Goal: Task Accomplishment & Management: Use online tool/utility

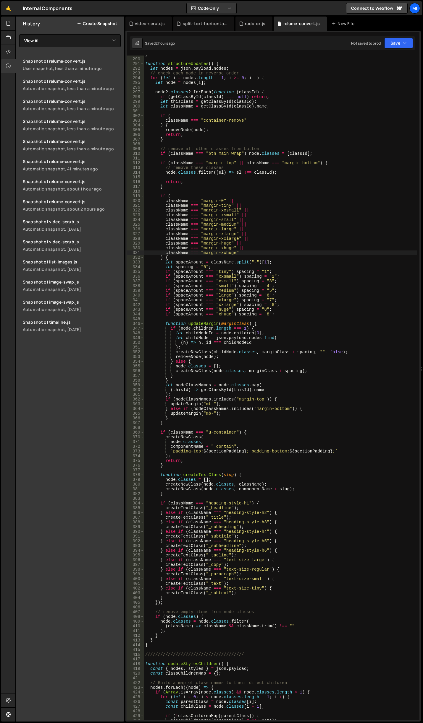
scroll to position [1365, 0]
click at [325, 220] on div "} function structureUpdates ( ) { let nodes = json . payload . nodes ; // check…" at bounding box center [280, 389] width 273 height 675
click at [321, 279] on div "} function structureUpdates ( ) { let nodes = json . payload . nodes ; // check…" at bounding box center [280, 389] width 273 height 675
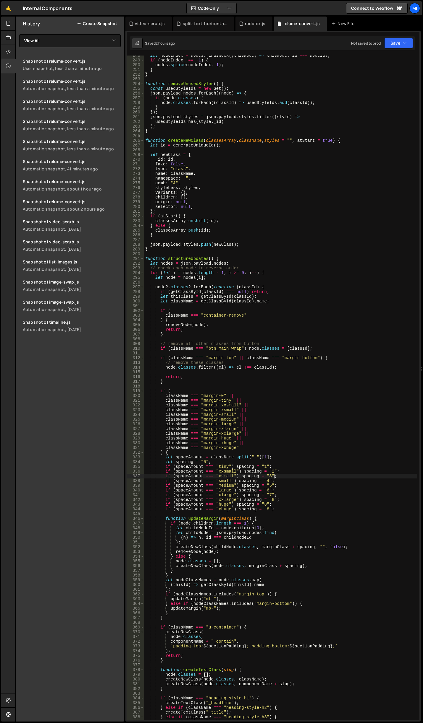
scroll to position [1170, 0]
click at [321, 279] on div "let nodeIndex = nodes . findIndex (( thisNode ) => thisNode . _id === nodeId ) …" at bounding box center [280, 390] width 273 height 675
type textarea "let node = nodes[i];"
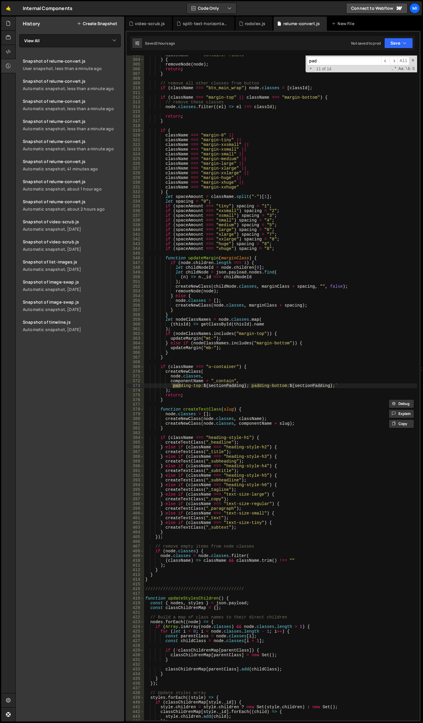
scroll to position [1431, 0]
click at [348, 57] on input "padding" at bounding box center [344, 61] width 74 height 9
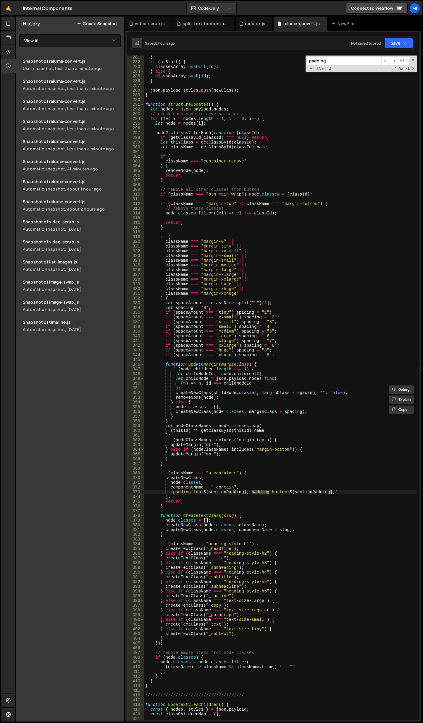
scroll to position [1325, 0]
type input "padding"
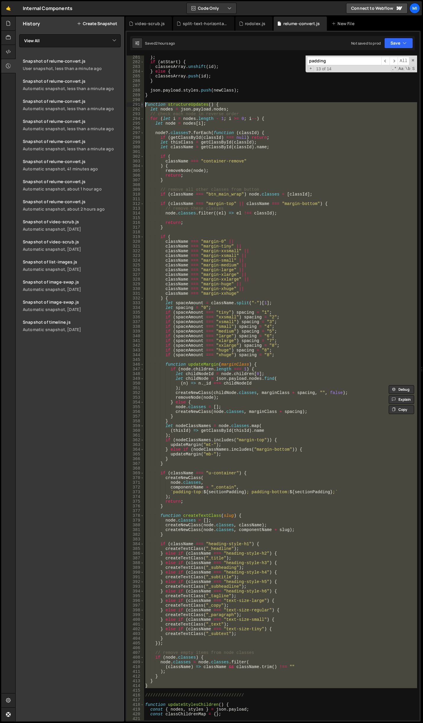
drag, startPoint x: 159, startPoint y: 689, endPoint x: 141, endPoint y: 104, distance: 585.9
click at [141, 104] on div "281 282 283 284 285 286 287 288 289 290 291 292 293 294 295 296 297 298 299 300…" at bounding box center [272, 388] width 293 height 665
click at [192, 241] on div "} ; if ( atStart ) { classesArray . unshift ( id ) ; } else { classesArray . pu…" at bounding box center [280, 388] width 273 height 665
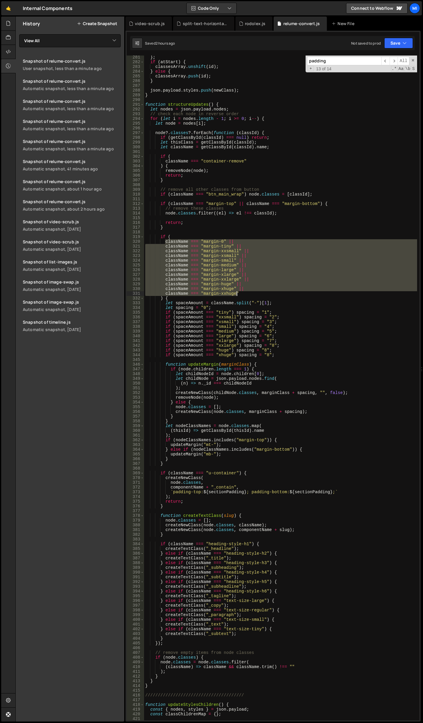
drag, startPoint x: 165, startPoint y: 240, endPoint x: 259, endPoint y: 292, distance: 107.4
click at [259, 292] on div "} ; if ( atStart ) { classesArray . unshift ( id ) ; } else { classesArray . pu…" at bounding box center [280, 392] width 273 height 675
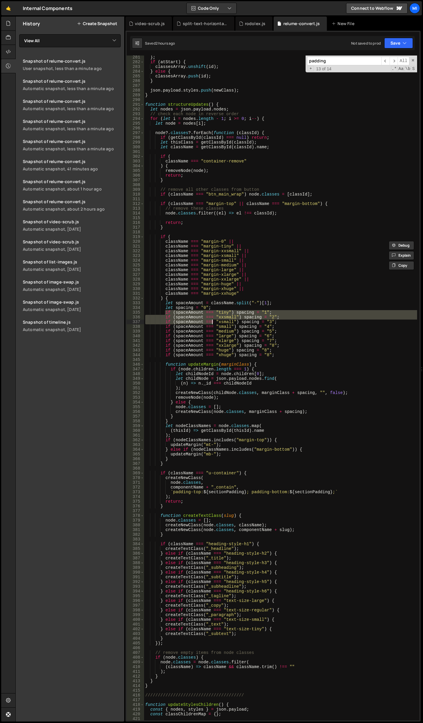
drag, startPoint x: 165, startPoint y: 312, endPoint x: 208, endPoint y: 297, distance: 45.7
click at [212, 320] on div "} ; if ( atStart ) { classesArray . unshift ( id ) ; } else { classesArray . pu…" at bounding box center [280, 392] width 273 height 675
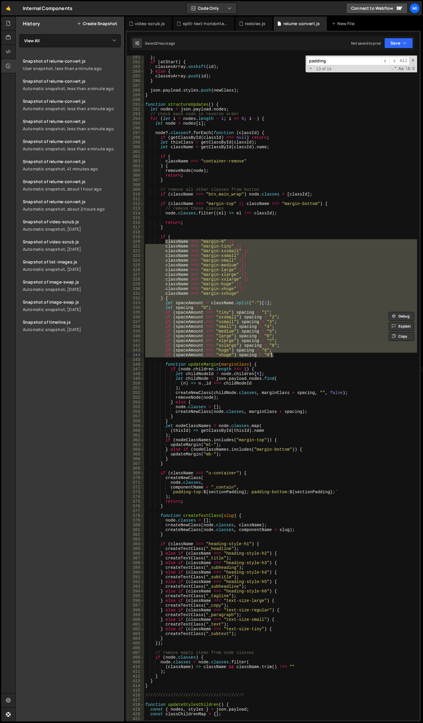
drag, startPoint x: 164, startPoint y: 243, endPoint x: 272, endPoint y: 357, distance: 157.4
click at [272, 357] on div "} ; if ( atStart ) { classesArray . unshift ( id ) ; } else { classesArray . pu…" at bounding box center [280, 392] width 273 height 675
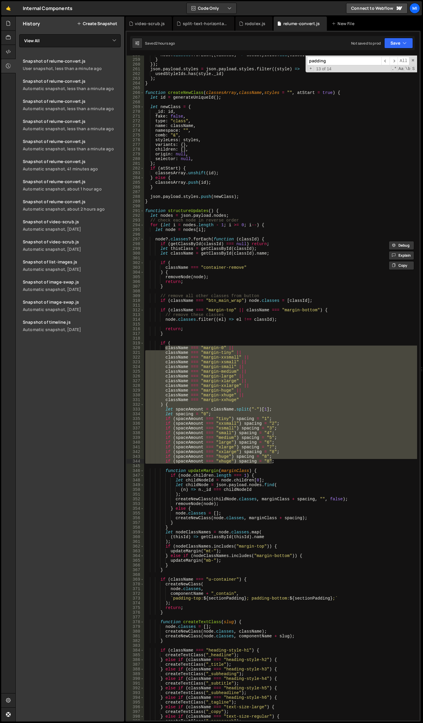
scroll to position [1165, 0]
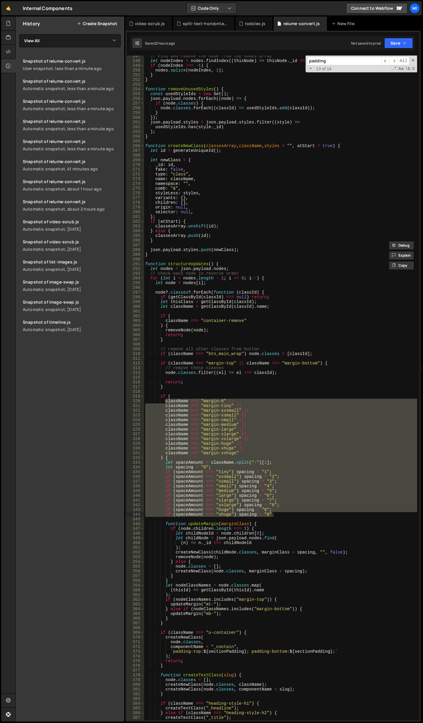
click at [275, 297] on div "// Find and remove the node from the nodes array let nodeIndex = nodes . findIn…" at bounding box center [280, 391] width 273 height 675
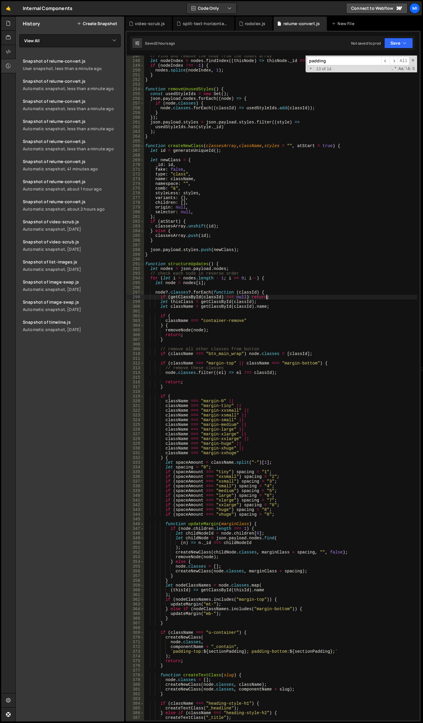
click at [336, 95] on div "// Find and remove the node from the nodes array let nodeIndex = nodes . findIn…" at bounding box center [280, 391] width 273 height 675
type textarea "const usedStyleIds = new Set();"
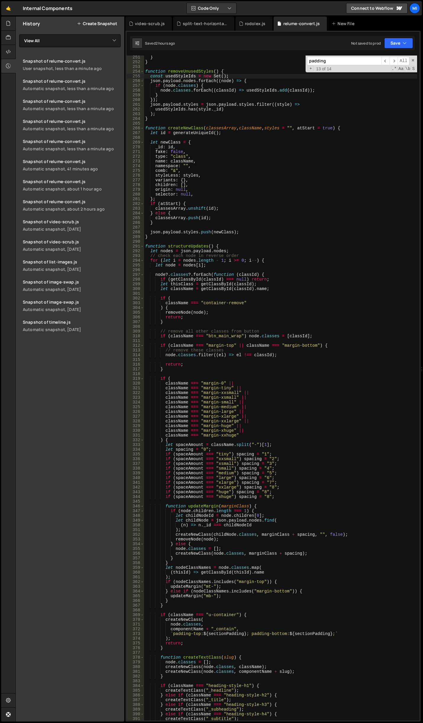
scroll to position [1183, 0]
click at [167, 244] on div "} } function removeUnusedStyles ( ) { const usedStyleIds = new Set ( ) ; json .…" at bounding box center [280, 392] width 273 height 675
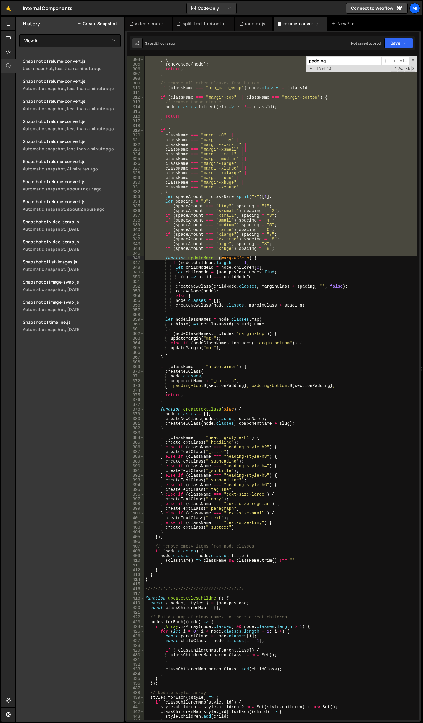
scroll to position [1449, 0]
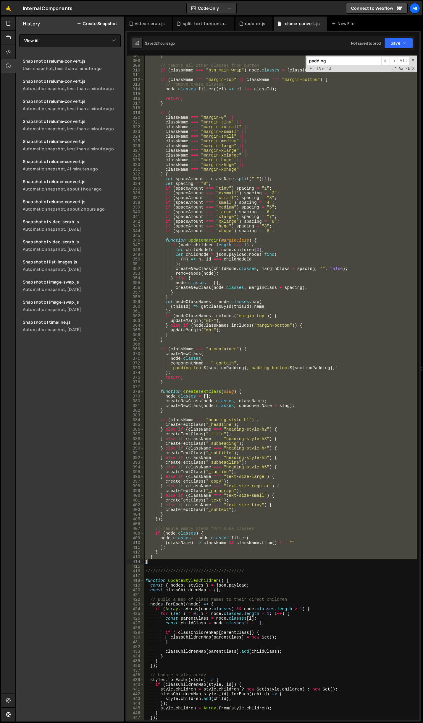
drag, startPoint x: 145, startPoint y: 246, endPoint x: 283, endPoint y: 562, distance: 344.9
click at [283, 562] on div "} // remove all other classes from button if ( className === "btn_main_wrap" ) …" at bounding box center [280, 391] width 273 height 675
type textarea "} }"
click at [152, 566] on div "} // remove all other classes from button if ( className === "btn_main_wrap" ) …" at bounding box center [280, 391] width 273 height 675
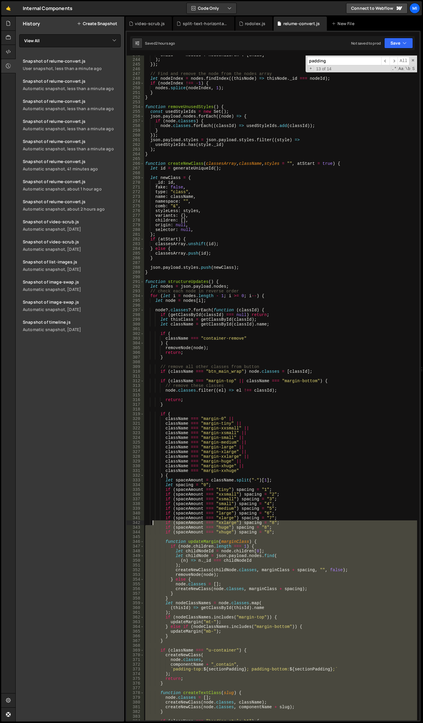
scroll to position [1112, 0]
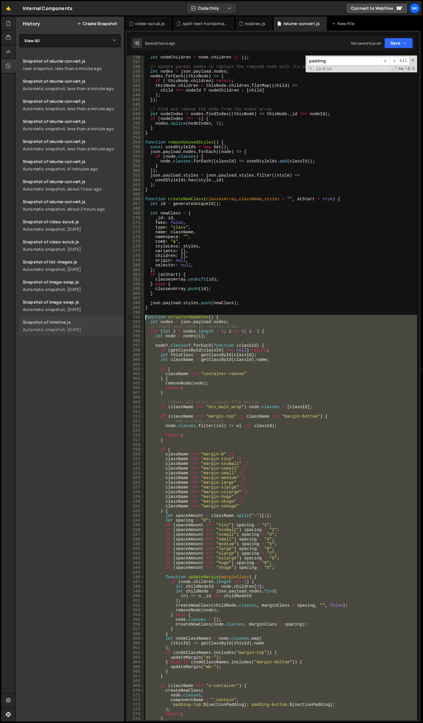
drag, startPoint x: 152, startPoint y: 563, endPoint x: 117, endPoint y: 318, distance: 247.7
click at [117, 318] on div "Files New File Javascript files 0 autoplay-tabs.js 0 0 autoplay-tabs-to-accordi…" at bounding box center [218, 370] width 407 height 706
paste textarea "}"
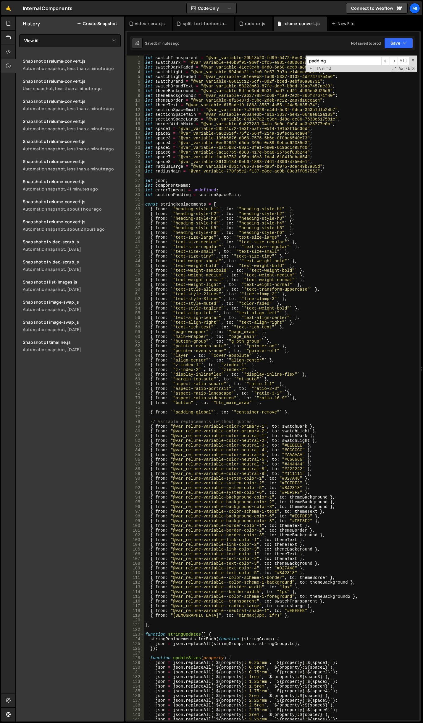
scroll to position [0, 0]
click at [329, 612] on div "let swatchTransparent = "@var_variable-20b13b20-fd99-5472-0ec0-ac9910d96278" ; …" at bounding box center [280, 393] width 273 height 675
type textarea "{ from: "@var_relume-variable--neutral-shade-1", to: "#EEEEEE" },"
drag, startPoint x: 328, startPoint y: 612, endPoint x: 148, endPoint y: 612, distance: 179.3
click at [148, 612] on div "let swatchTransparent = "@var_variable-20b13b20-fd99-5472-0ec0-ac9910d96278" ; …" at bounding box center [280, 393] width 273 height 675
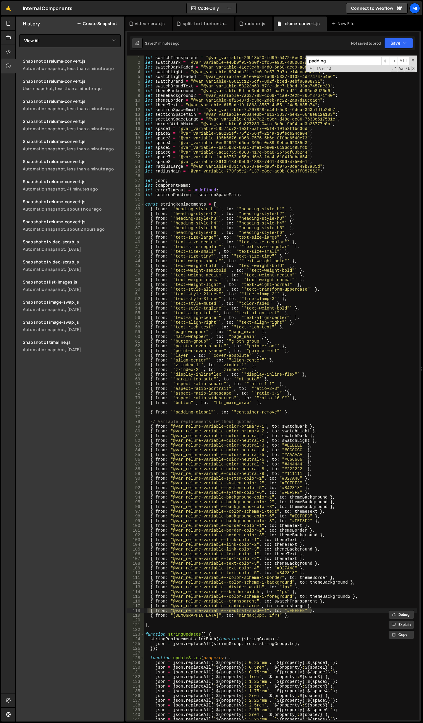
click at [348, 609] on div "let swatchTransparent = "@var_variable-20b13b20-fd99-5472-0ec0-ac9910d96278" ; …" at bounding box center [280, 388] width 273 height 665
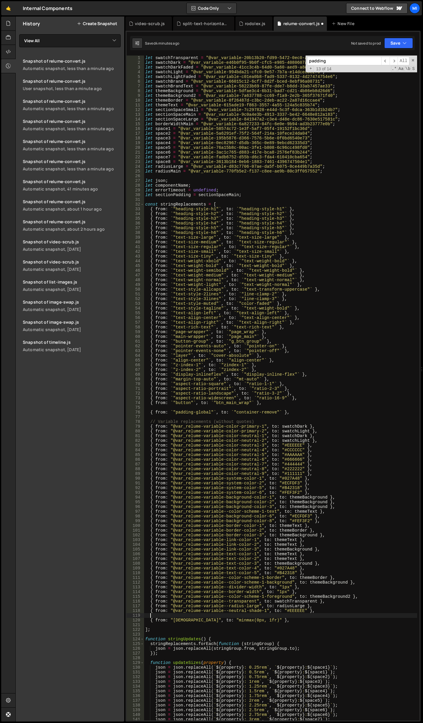
paste textarea "{ from: "@var_relume-variable--neutral-shade-1", to: "#EEEEEE" },"
drag, startPoint x: 175, startPoint y: 615, endPoint x: 266, endPoint y: 614, distance: 90.7
click at [266, 614] on div "let swatchTransparent = "@var_variable-20b13b20-fd99-5472-0ec0-ac9910d96278" ; …" at bounding box center [280, 393] width 273 height 675
paste textarea "radius-medium"
drag, startPoint x: 180, startPoint y: 171, endPoint x: 155, endPoint y: 171, distance: 25.4
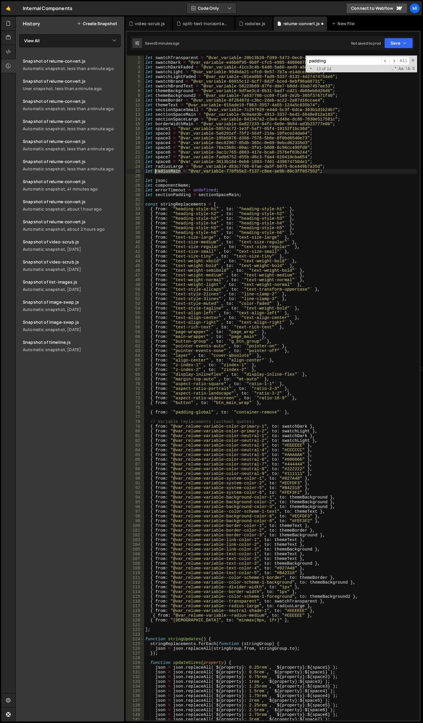
click at [155, 171] on div "let swatchTransparent = "@var_variable-20b13b20-fd99-5472-0ec0-ac9910d96278" ; …" at bounding box center [280, 393] width 273 height 675
drag, startPoint x: 280, startPoint y: 616, endPoint x: 300, endPoint y: 615, distance: 20.1
click at [300, 615] on div "let swatchTransparent = "@var_variable-20b13b20-fd99-5472-0ec0-ac9910d96278" ; …" at bounding box center [280, 393] width 273 height 675
paste textarea "radiusMain"
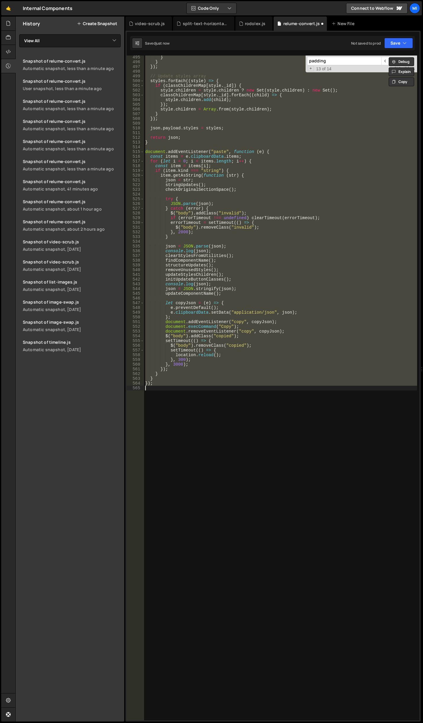
scroll to position [225, 0]
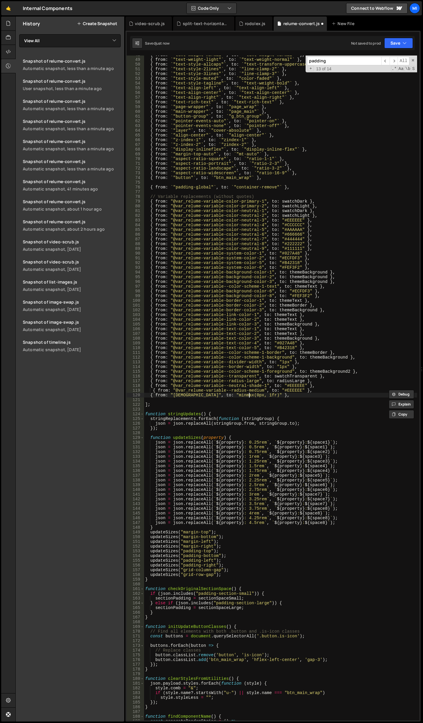
click at [310, 394] on div "{ from : ` "text-weight-normal" ` , to : ` "text-weight-normal" ` } , { from : …" at bounding box center [280, 390] width 273 height 675
drag, startPoint x: 302, startPoint y: 391, endPoint x: 278, endPoint y: 390, distance: 23.6
click at [278, 390] on div "{ from : ` "text-weight-normal" ` , to : ` "text-weight-normal" ` } , { from : …" at bounding box center [280, 390] width 273 height 675
paste textarea "radiusMain"
click at [326, 380] on div "{ from : ` "text-weight-normal" ` , to : ` "text-weight-normal" ` } , { from : …" at bounding box center [280, 390] width 273 height 675
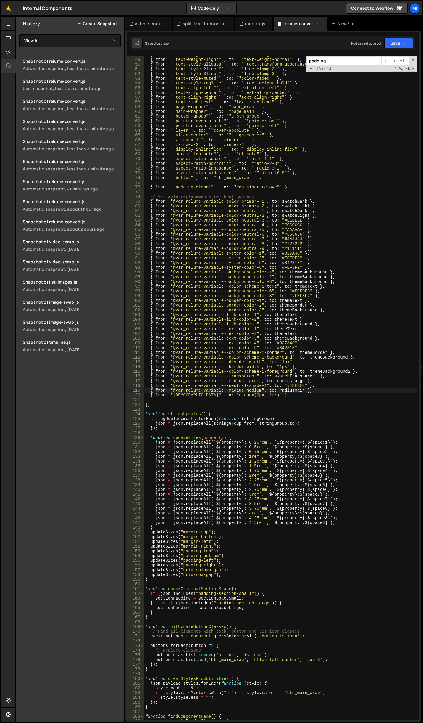
click at [323, 391] on div "{ from : ` "text-weight-normal" ` , to : ` "text-weight-normal" ` } , { from : …" at bounding box center [280, 390] width 273 height 675
drag, startPoint x: 261, startPoint y: 216, endPoint x: 171, endPoint y: 215, distance: 89.8
click at [171, 215] on div "{ from : ` "text-weight-normal" ` , to : ` "text-weight-normal" ` } , { from : …" at bounding box center [280, 390] width 273 height 675
paste textarea
drag, startPoint x: 195, startPoint y: 215, endPoint x: 191, endPoint y: 215, distance: 3.8
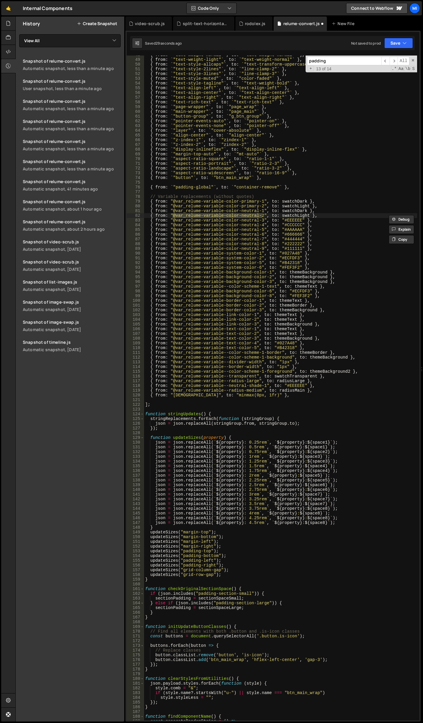
click at [195, 215] on div "{ from : ` "text-weight-normal" ` , to : ` "text-weight-normal" ` } , { from : …" at bounding box center [280, 388] width 273 height 665
drag, startPoint x: 172, startPoint y: 215, endPoint x: 260, endPoint y: 215, distance: 88.3
click at [260, 215] on div "{ from : ` "text-weight-normal" ` , to : ` "text-weight-normal" ` } , { from : …" at bounding box center [280, 390] width 273 height 675
paste textarea
type textarea "", to: swatchLight },"
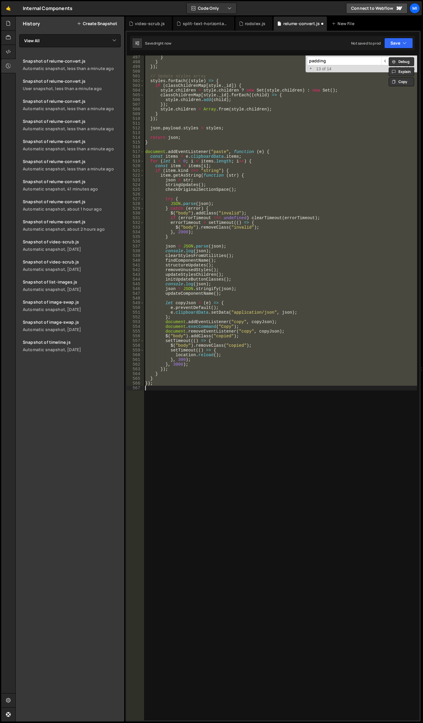
type textarea "{ from: "@var_relume-variable-color-neutral-2", to: swatchLight },"
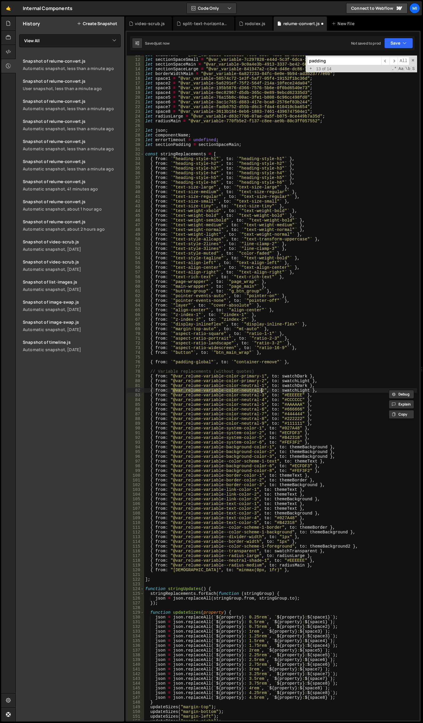
scroll to position [51, 0]
click at [262, 367] on div "let themeText = "@var_variable-615ade19-f863-3557-4a55-124a5c835b74" ; let sect…" at bounding box center [280, 390] width 273 height 675
click at [269, 388] on div "let themeText = "@var_variable-615ade19-f863-3557-4a55-124a5c835b74" ; let sect…" at bounding box center [280, 390] width 273 height 675
drag, startPoint x: 261, startPoint y: 390, endPoint x: 172, endPoint y: 390, distance: 89.5
click at [172, 390] on div "let themeText = "@var_variable-615ade19-f863-3557-4a55-124a5c835b74" ; let sect…" at bounding box center [280, 390] width 273 height 675
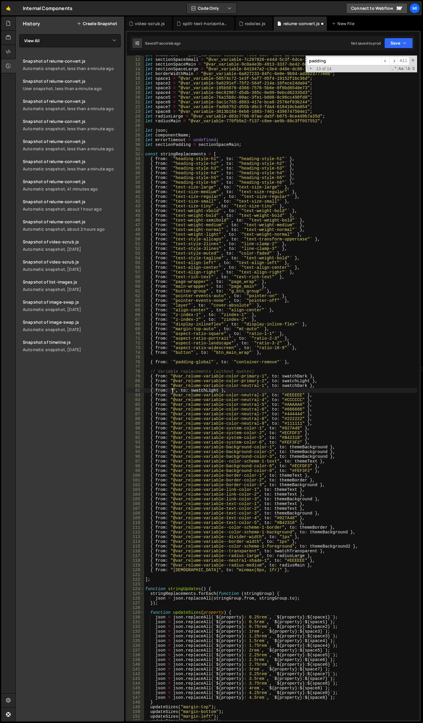
paste textarea "@var_relume-variable--neutral-white"
click at [270, 385] on div "let themeText = "@var_variable-615ade19-f863-3557-4a55-124a5c835b74" ; let sect…" at bounding box center [280, 390] width 273 height 675
drag, startPoint x: 260, startPoint y: 376, endPoint x: 171, endPoint y: 377, distance: 89.2
click at [171, 377] on div "let themeText = "@var_variable-615ade19-f863-3557-4a55-124a5c835b74" ; let sect…" at bounding box center [280, 390] width 273 height 675
paste textarea
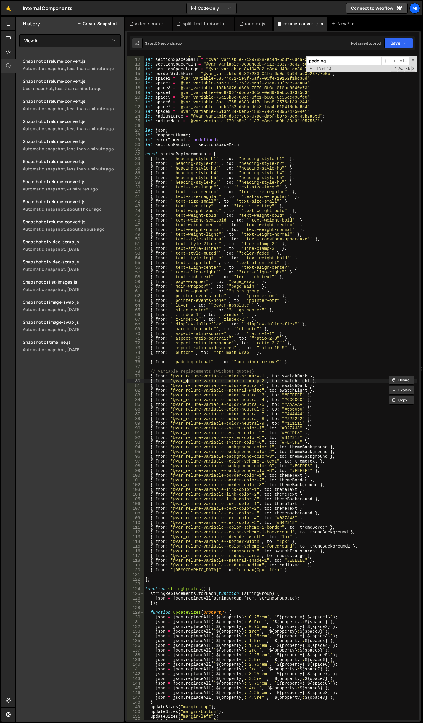
click at [187, 379] on div "let themeText = "@var_variable-615ade19-f863-3557-4a55-124a5c835b74" ; let sect…" at bounding box center [280, 390] width 273 height 675
drag, startPoint x: 172, startPoint y: 377, endPoint x: 260, endPoint y: 376, distance: 88.3
click at [260, 376] on div "let themeText = "@var_variable-615ade19-f863-3557-4a55-124a5c835b74" ; let sect…" at bounding box center [280, 390] width 273 height 675
paste textarea
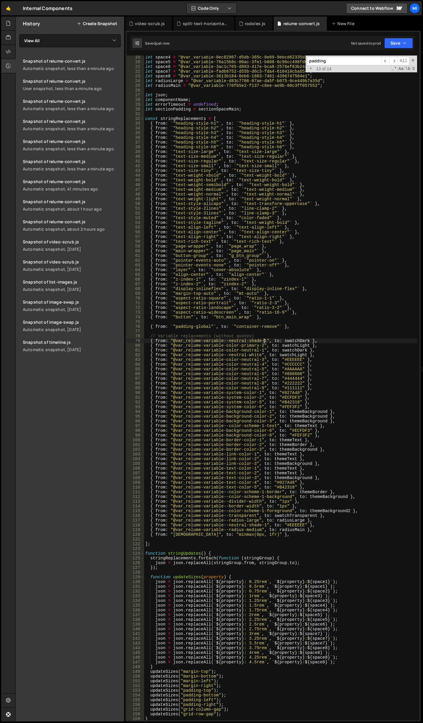
scroll to position [139, 0]
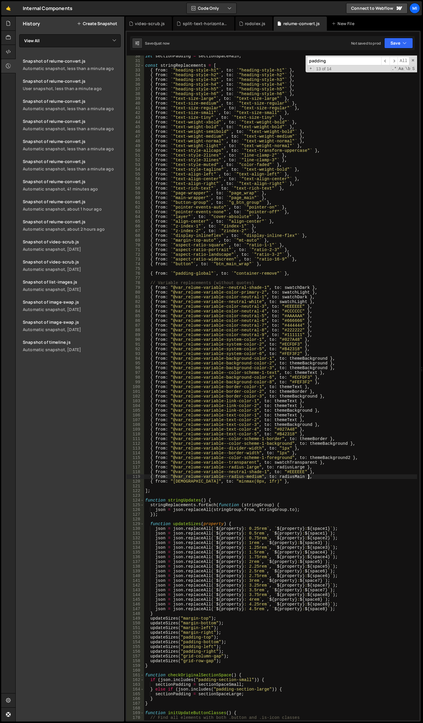
click at [319, 479] on div "let sectionPadding = sectionSpaceMain ; const stringReplacements = [ { from : `…" at bounding box center [280, 391] width 273 height 675
type textarea "{ from: "@var_relume-variable--radius-medium", to: radiusMain },"
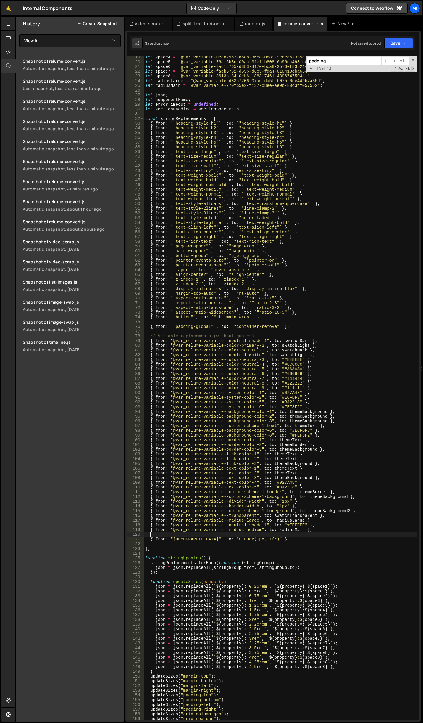
scroll to position [86, 0]
drag, startPoint x: 274, startPoint y: 327, endPoint x: 235, endPoint y: 325, distance: 39.4
click at [235, 325] on div "let space4 = "@var_variable-0ec82967-d5db-365c-0e89-9ebcd62335d3" ; let space5 …" at bounding box center [280, 392] width 273 height 675
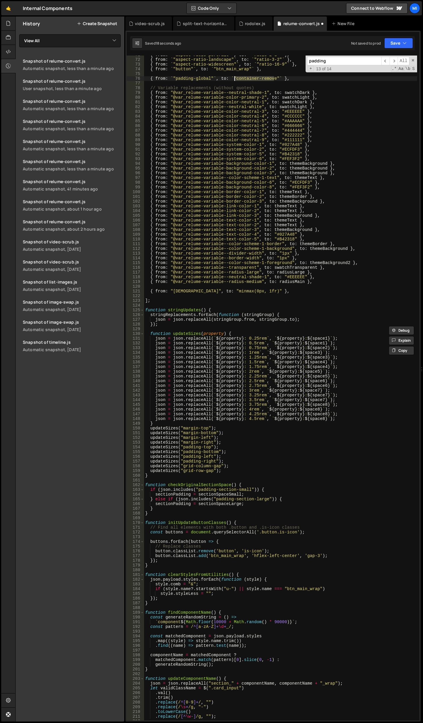
scroll to position [334, 0]
click at [226, 309] on div "{ from : ` "aspect-ratio-portrait" ` , to : ` "ratio-2-3" ` } , { from : ` "asp…" at bounding box center [280, 390] width 273 height 675
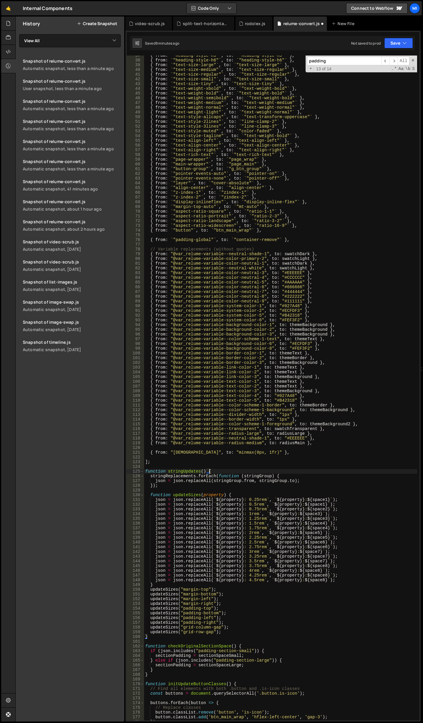
scroll to position [0, 0]
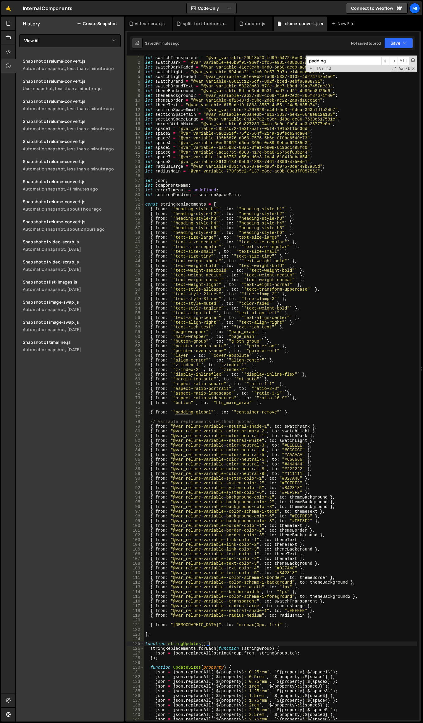
click at [411, 61] on span at bounding box center [412, 60] width 4 height 4
click at [206, 173] on div "let swatchTransparent = "@var_variable-20b13b20-fd99-5472-0ec0-ac9910d96278" ; …" at bounding box center [280, 393] width 273 height 675
click at [205, 179] on div "let swatchTransparent = "@var_variable-20b13b20-fd99-5472-0ec0-ac9910d96278" ; …" at bounding box center [280, 393] width 273 height 675
click at [220, 66] on div "let swatchTransparent = "@var_variable-20b13b20-fd99-5472-0ec0-ac9910d96278" ; …" at bounding box center [280, 393] width 273 height 675
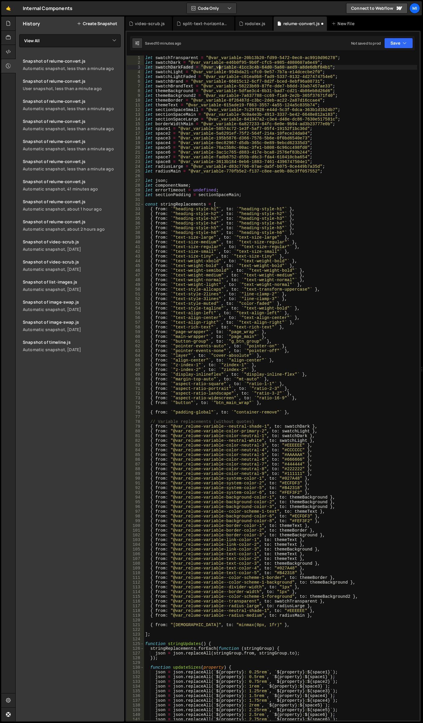
scroll to position [18, 0]
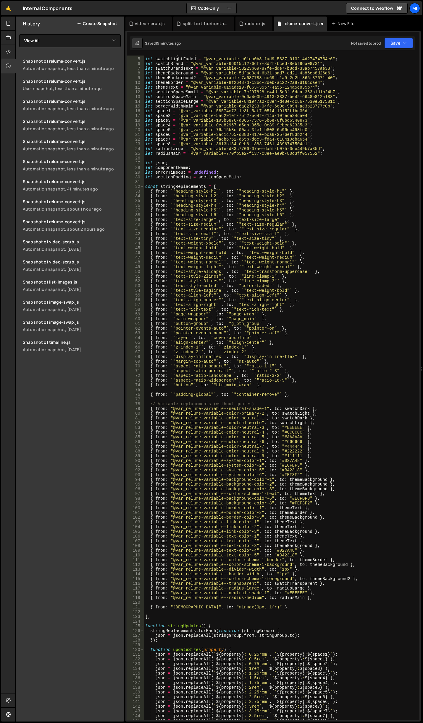
click at [280, 167] on div "let swatchLight = "@var_variable-994bda21-cfc0-9e57-7b7a-e14dcecbe2f0" ; let sw…" at bounding box center [280, 389] width 273 height 675
type textarea "let componentName;"
click at [277, 391] on div "let swatchLight = "@var_variable-994bda21-cfc0-9e57-7b7a-e14dcecbe2f0" ; let sw…" at bounding box center [280, 389] width 273 height 675
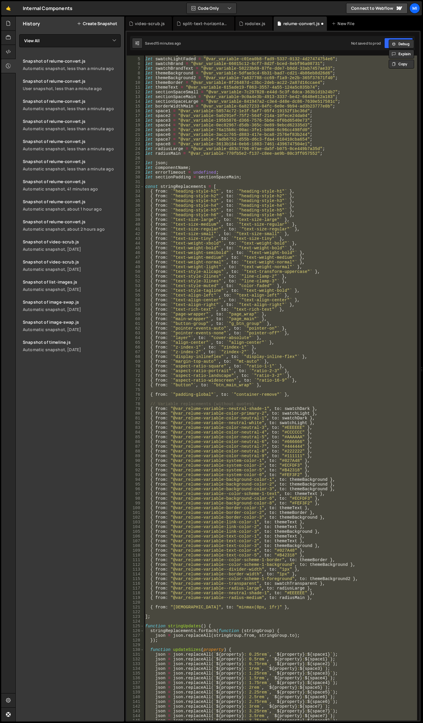
click at [244, 320] on div "let swatchLight = "@var_variable-994bda21-cfc0-9e57-7b7a-e14dcecbe2f0" ; let sw…" at bounding box center [280, 388] width 273 height 665
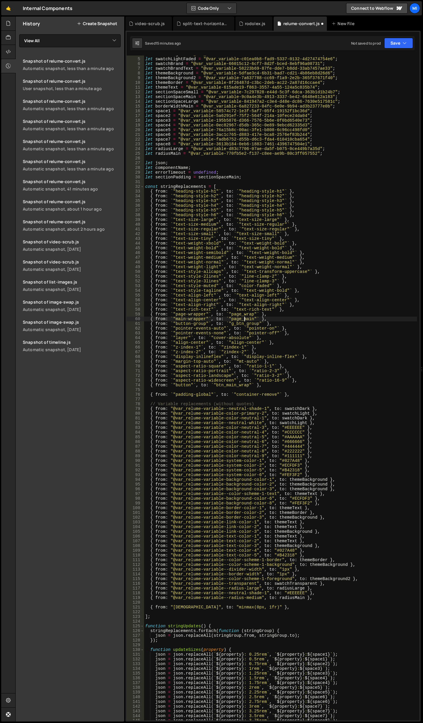
scroll to position [53, 0]
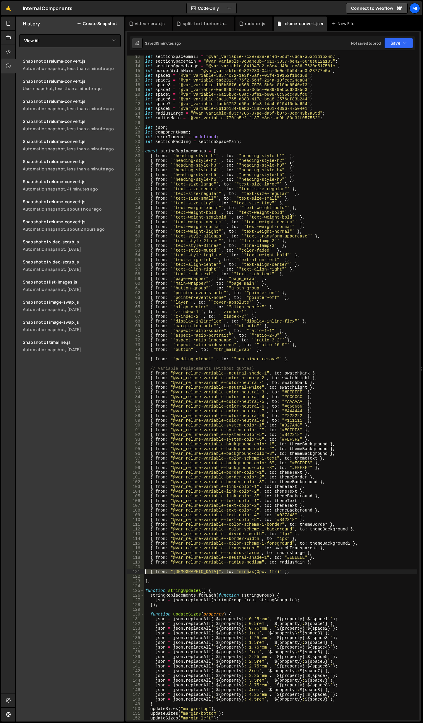
drag, startPoint x: 269, startPoint y: 573, endPoint x: 142, endPoint y: 572, distance: 127.6
click at [142, 572] on div "{ from: `"main-wrapper"`, to: `"page_main"` }, 12 13 14 15 16 17 18 19 20 21 22…" at bounding box center [272, 388] width 293 height 665
click at [334, 317] on div "let sectionSpaceSmall = "@var_variable-7c297828-e44d-5c3f-6dca-363b1d1b24b7" ; …" at bounding box center [280, 391] width 273 height 675
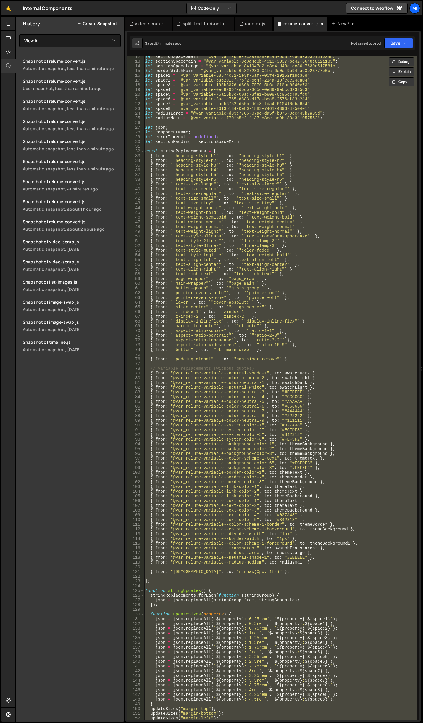
click at [370, 270] on div "let sectionSpaceSmall = "@var_variable-7c297828-e44d-5c3f-6dca-363b1d1b24b7" ; …" at bounding box center [280, 388] width 273 height 665
paste textarea
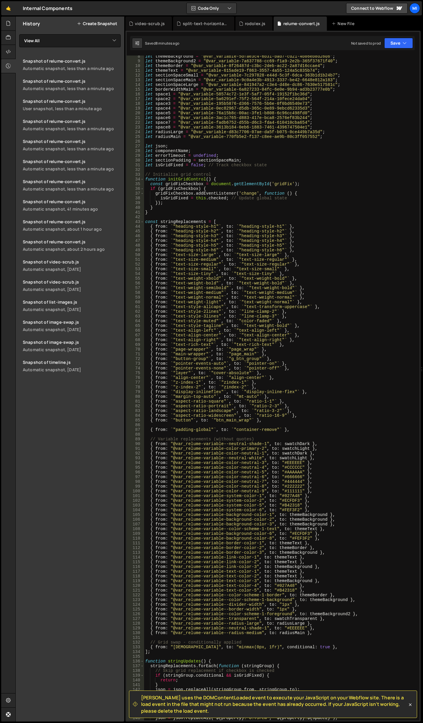
scroll to position [0, 0]
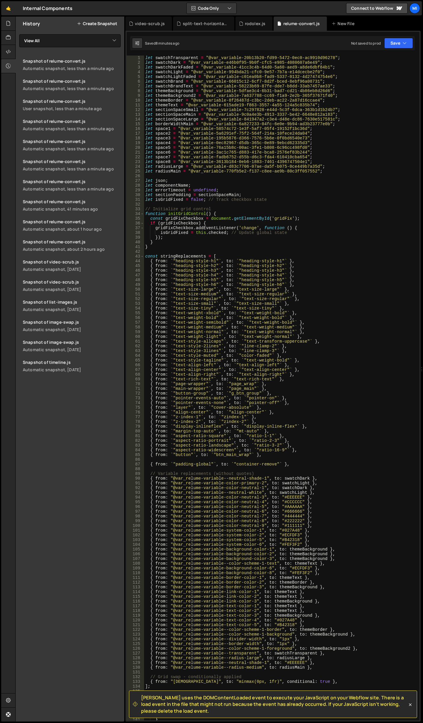
click at [309, 281] on div "let swatchTransparent = "@var_variable-20b13b20-fd99-5472-0ec0-ac9910d96278" ; …" at bounding box center [280, 393] width 273 height 675
click at [219, 337] on div "let swatchTransparent = "@var_variable-20b13b20-fd99-5472-0ec0-ac9910d96278" ; …" at bounding box center [280, 393] width 273 height 675
click at [211, 218] on div "let swatchTransparent = "@var_variable-20b13b20-fd99-5472-0ec0-ac9910d96278" ; …" at bounding box center [280, 393] width 273 height 675
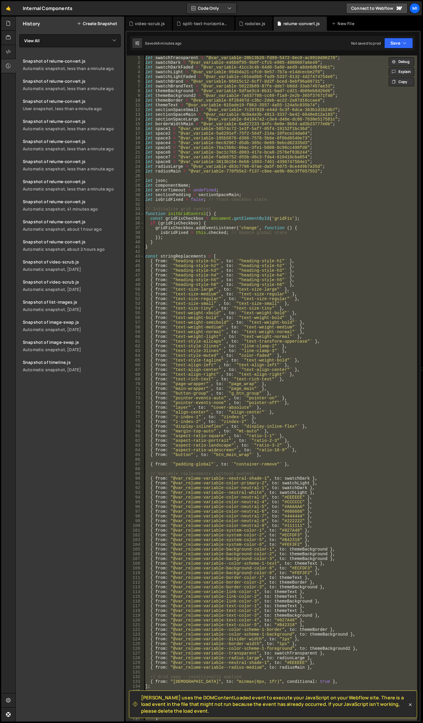
click at [168, 247] on div "let swatchTransparent = "@var_variable-20b13b20-fd99-5472-0ec0-ac9910d96278" ; …" at bounding box center [280, 393] width 273 height 675
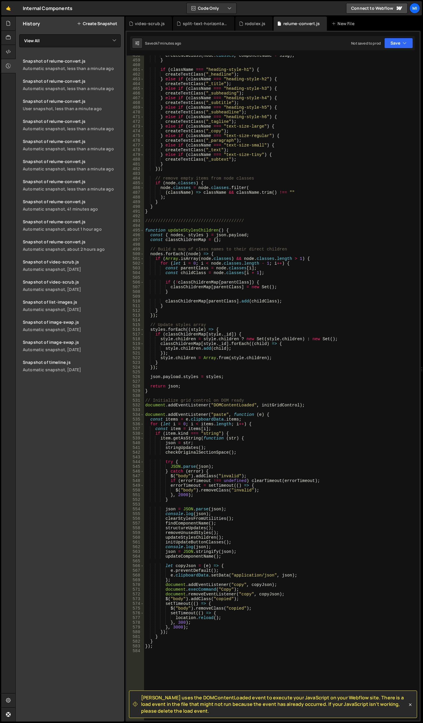
scroll to position [2426, 0]
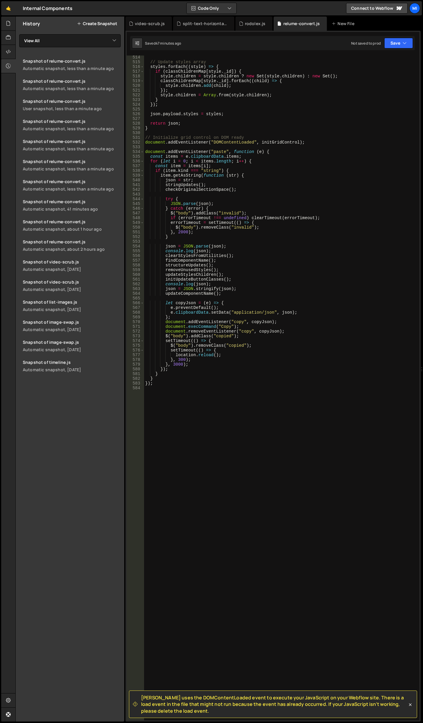
click at [338, 343] on div "// Update styles array styles . forEach (( style ) => { if ( classChildrenMap […" at bounding box center [280, 392] width 273 height 675
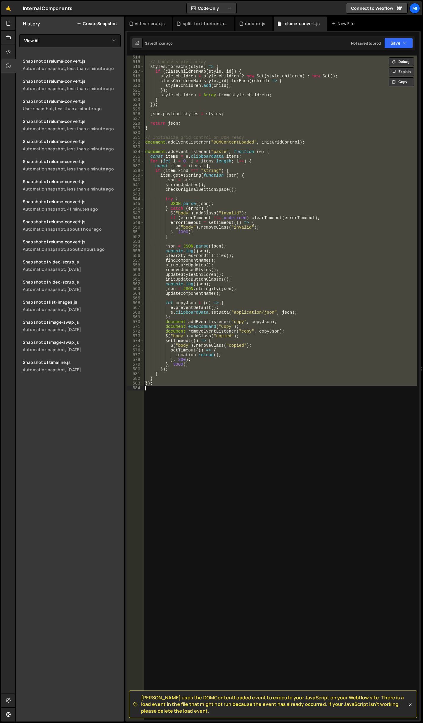
click at [197, 349] on div "// Update styles array styles . forEach (( style ) => { if ( classChildrenMap […" at bounding box center [280, 388] width 273 height 665
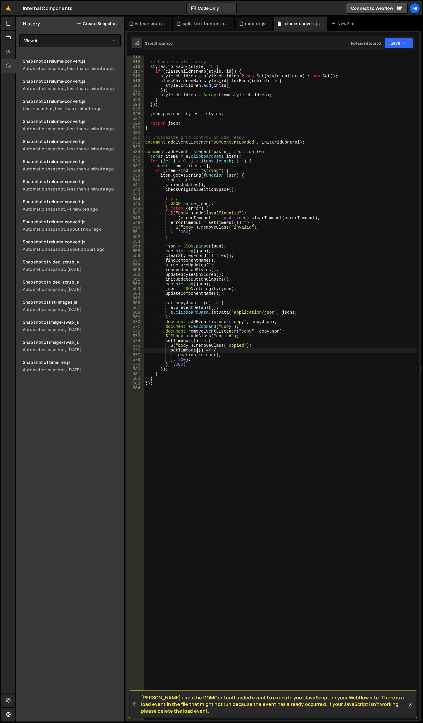
click at [212, 365] on div "// Update styles array styles . forEach (( style ) => { if ( classChildrenMap […" at bounding box center [280, 392] width 273 height 675
click at [246, 315] on div "// Update styles array styles . forEach (( style ) => { if ( classChildrenMap […" at bounding box center [280, 392] width 273 height 675
click at [295, 320] on div "// Update styles array styles . forEach (( style ) => { if ( classChildrenMap […" at bounding box center [280, 392] width 273 height 675
click at [298, 313] on div "// Update styles array styles . forEach (( style ) => { if ( classChildrenMap […" at bounding box center [280, 392] width 273 height 675
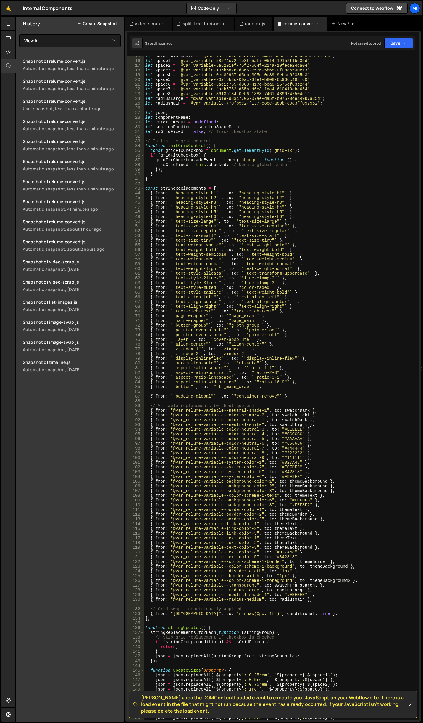
scroll to position [0, 0]
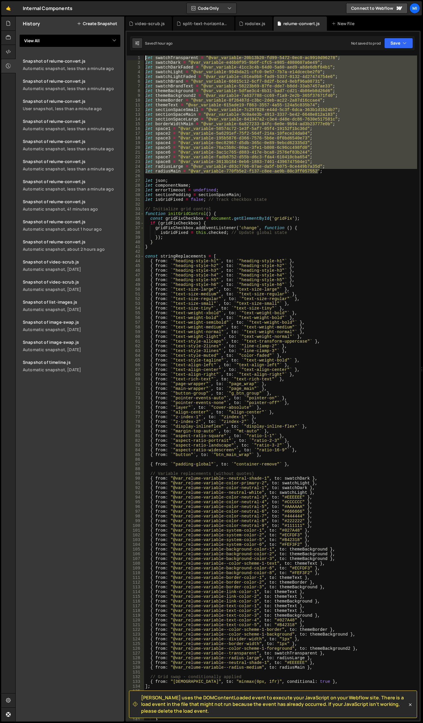
drag, startPoint x: 331, startPoint y: 172, endPoint x: 50, endPoint y: 43, distance: 308.8
click at [50, 43] on div "Files New File Javascript files 0 autoplay-tabs.js 0 0 autoplay-tabs-to-accordi…" at bounding box center [218, 370] width 407 height 706
type textarea "let swatchTransparent = "@var_variable-20b13b20-fd99-5472-0ec0-ac9910d96278"; l…"
click at [8, 27] on div at bounding box center [8, 24] width 14 height 14
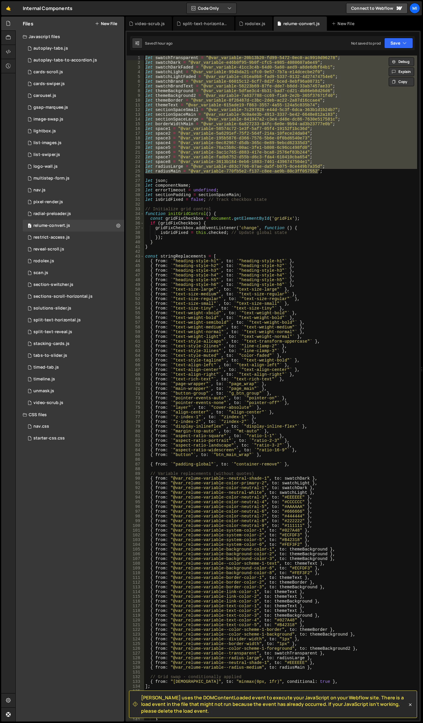
click at [107, 26] on div "Files New File" at bounding box center [70, 24] width 108 height 14
click at [108, 25] on button "New File" at bounding box center [106, 23] width 22 height 5
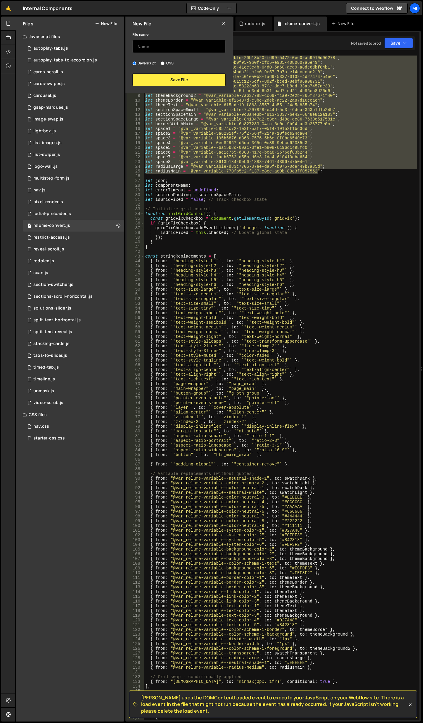
click at [173, 51] on input "text" at bounding box center [178, 46] width 93 height 13
type input "t"
type input "k"
type input "timeline-journey"
click at [170, 79] on button "Save File" at bounding box center [178, 80] width 93 height 12
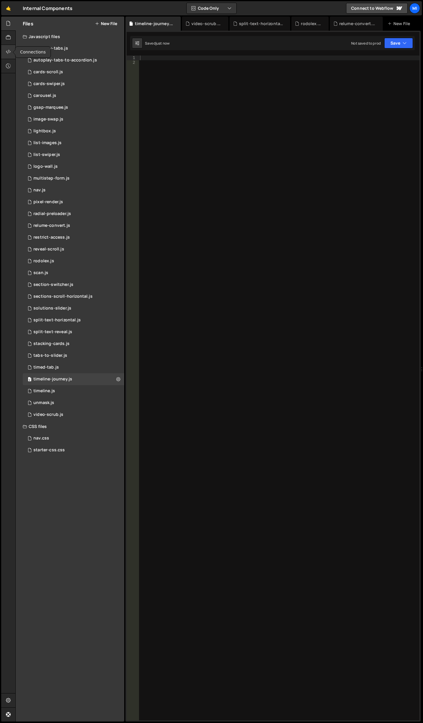
click at [7, 58] on div at bounding box center [8, 52] width 14 height 14
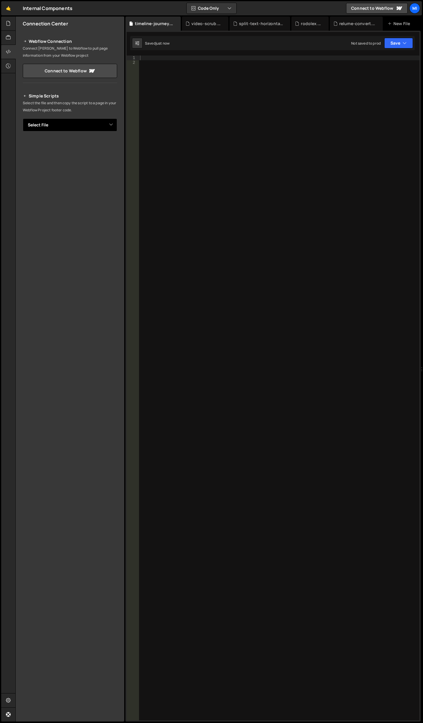
click at [89, 125] on select "Select File autoplay-tabs.js autoplay-tabs-to-accordion.js cards-scroll.js card…" at bounding box center [70, 124] width 94 height 13
select select "46528"
click at [23, 118] on select "Select File autoplay-tabs.js autoplay-tabs-to-accordion.js cards-scroll.js card…" at bounding box center [70, 124] width 94 height 13
click at [114, 142] on button "Button group with nested dropdown" at bounding box center [113, 145] width 8 height 12
click at [103, 154] on link "Copy Staging js" at bounding box center [92, 156] width 49 height 8
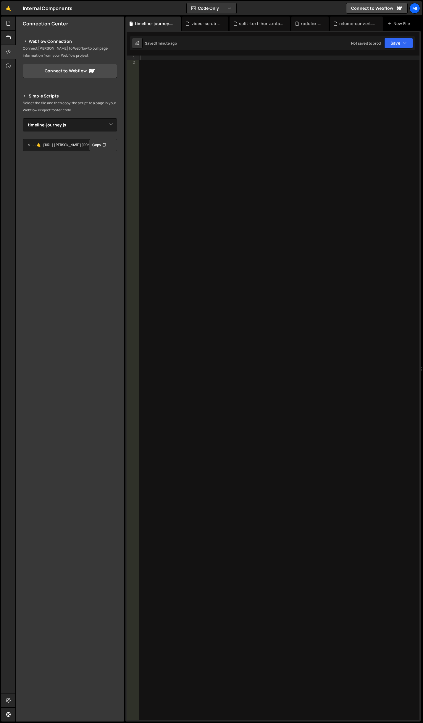
click at [190, 211] on div at bounding box center [279, 393] width 280 height 675
paste textarea "}"
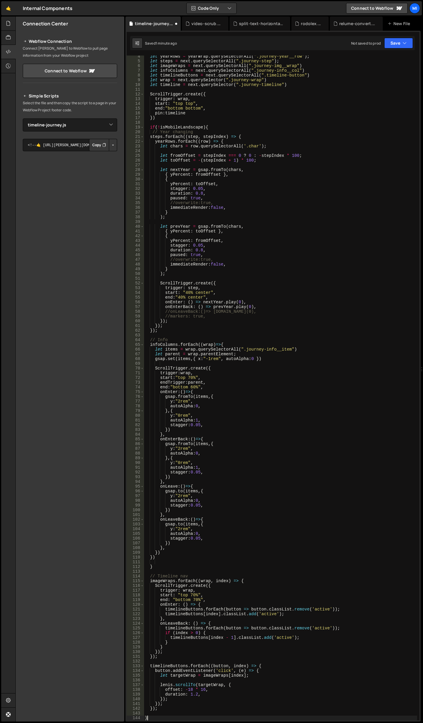
type textarea "}"
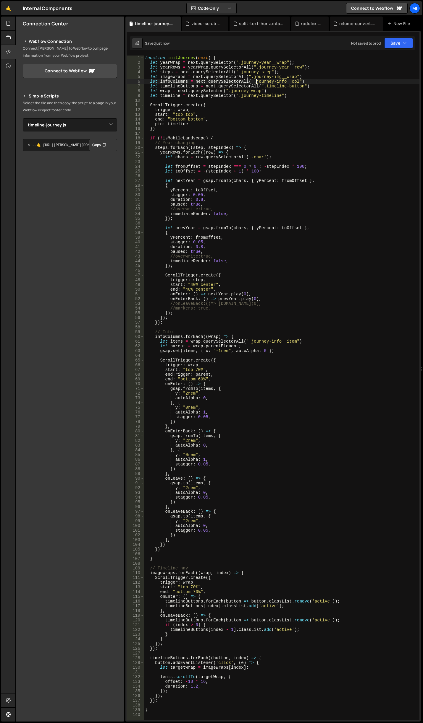
click at [256, 82] on div "function initJourney ( next ) { let yearWrap = next . querySelector ( ".journey…" at bounding box center [281, 393] width 275 height 675
drag, startPoint x: 239, startPoint y: 62, endPoint x: 284, endPoint y: 62, distance: 44.6
click at [284, 62] on div "function initJourney ( next ) { let yearWrap = next . querySelector ( ".journey…" at bounding box center [281, 393] width 275 height 675
paste textarea "_center_year"
click at [290, 69] on div "function initJourney ( next ) { let yearWrap = next . querySelector ( ".journey…" at bounding box center [281, 393] width 275 height 675
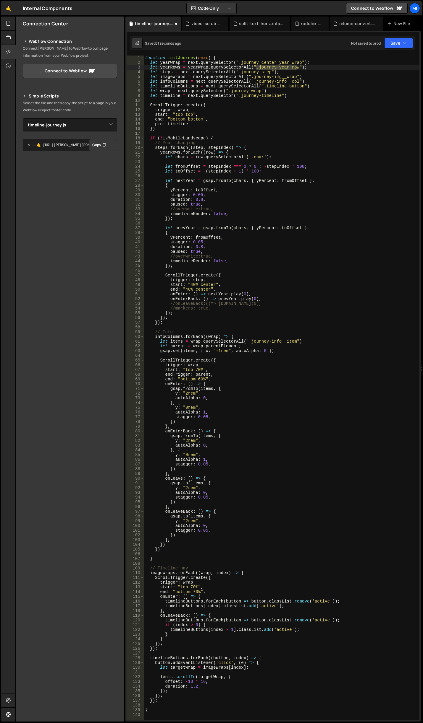
drag, startPoint x: 257, startPoint y: 68, endPoint x: 295, endPoint y: 67, distance: 38.4
click at [295, 67] on div "function initJourney ( next ) { let yearWrap = next . querySelector ( ".journey…" at bounding box center [281, 393] width 275 height 675
paste textarea "_"
type textarea "let yearRows = yearWrap.querySelectorAll(".journey_year_row");"
click at [238, 222] on div "function initJourney ( next ) { let yearWrap = next . querySelector ( ".journey…" at bounding box center [281, 393] width 275 height 675
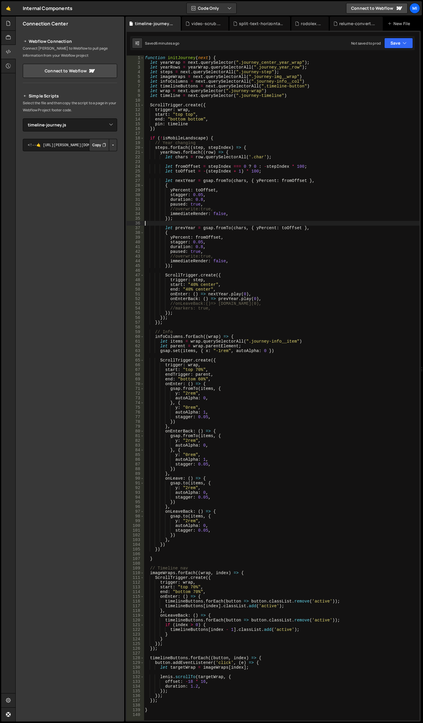
scroll to position [0, 0]
drag, startPoint x: 209, startPoint y: 57, endPoint x: 177, endPoint y: 56, distance: 32.2
click at [176, 56] on div "function initJourney ( next ) { let yearWrap = next . querySelector ( ".journey…" at bounding box center [281, 393] width 275 height 675
type textarea "function initJourney(next) {"
click at [195, 59] on div "function initJourney ( next ) { let yearWrap = next . querySelector ( ".journey…" at bounding box center [281, 393] width 275 height 675
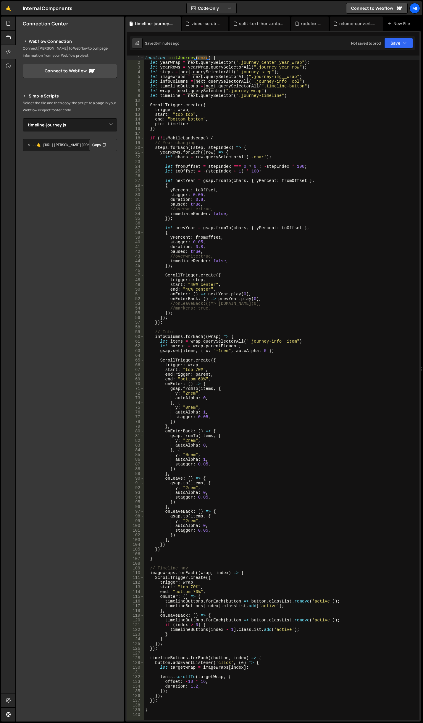
drag, startPoint x: 197, startPoint y: 58, endPoint x: 205, endPoint y: 57, distance: 8.0
click at [205, 57] on div "function initJourney ( next ) { let yearWrap = next . querySelector ( ".journey…" at bounding box center [281, 393] width 275 height 675
drag, startPoint x: 209, startPoint y: 57, endPoint x: 168, endPoint y: 57, distance: 41.4
click at [168, 57] on div "function initJourney ( next ) { let yearWrap = next . querySelector ( ".journey…" at bounding box center [281, 393] width 275 height 675
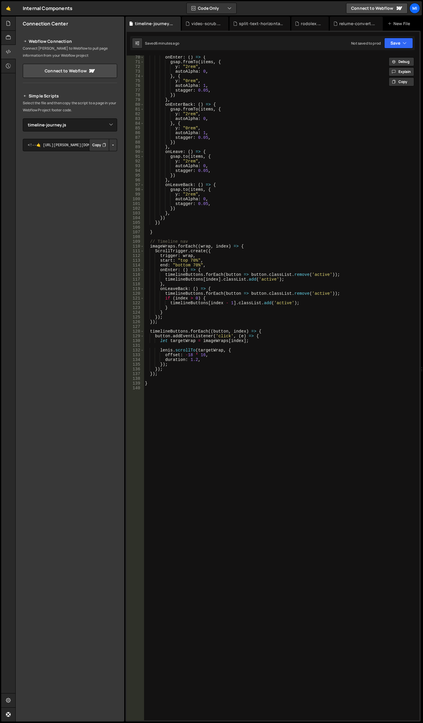
click at [175, 407] on div "onEnter : ( ) => { gsap . fromTo ( items , { y : "2rem" , autoAlpha : 0 , } , {…" at bounding box center [280, 392] width 273 height 675
paste textarea "initJourney(next)"
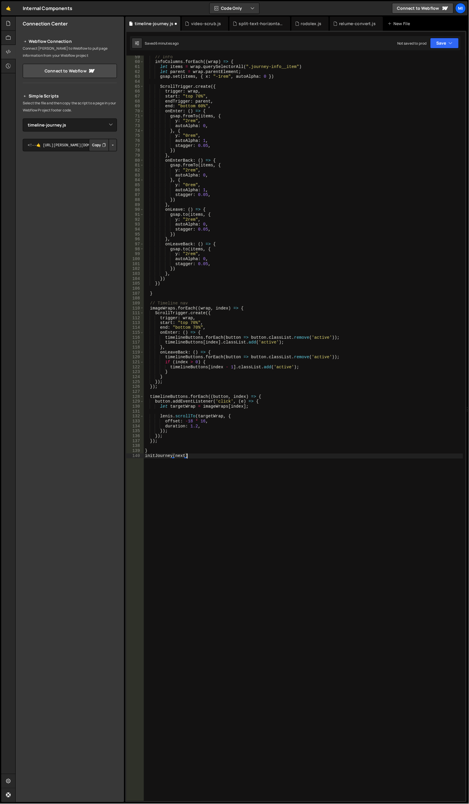
scroll to position [0, 2]
type textarea "} initJourney(next)''"
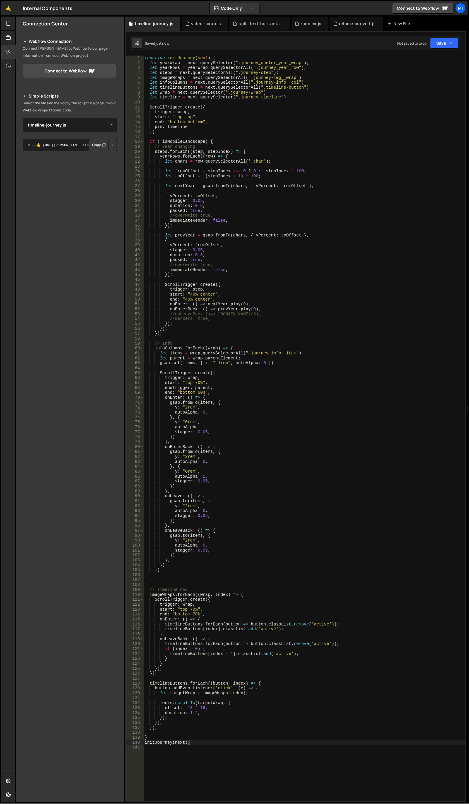
drag, startPoint x: 184, startPoint y: 742, endPoint x: 184, endPoint y: 728, distance: 14.5
click at [184, 723] on div "function initJourney ( next ) { let yearWrap = next . querySelector ( ".journey…" at bounding box center [305, 434] width 323 height 756
click at [209, 56] on div "function initJourney ( next ) { let yearWrap = next . querySelector ( ".journey…" at bounding box center [305, 434] width 323 height 756
click at [245, 207] on div "function initJourney ( ) { let yearWrap = next . querySelector ( ".journey_cent…" at bounding box center [305, 434] width 323 height 756
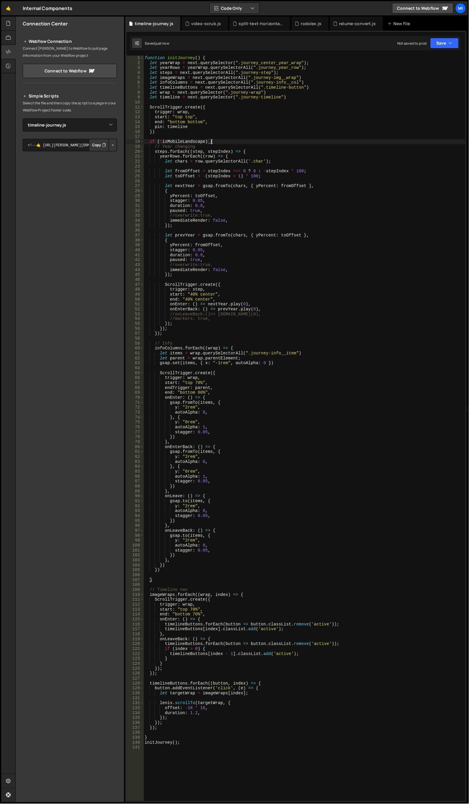
click at [262, 142] on div "function initJourney ( ) { let yearWrap = next . querySelector ( ".journey_cent…" at bounding box center [305, 434] width 323 height 756
type textarea "if (!isMobileLandscape) {"
type input "next"
click at [197, 57] on div "function initJourney ( ) { let yearWrap = next . querySelector ( ".journey_cent…" at bounding box center [305, 434] width 323 height 756
click at [254, 63] on div "function initJourney ( ) { let yearWrap = next . querySelector ( ".journey_cent…" at bounding box center [305, 434] width 323 height 756
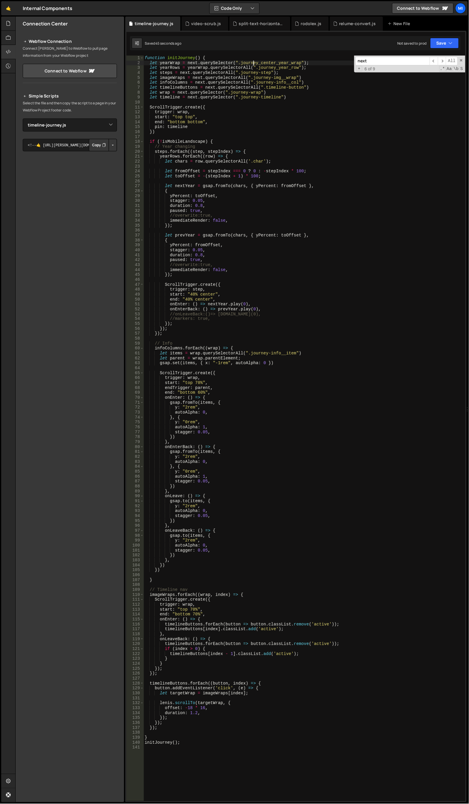
click at [197, 64] on div "function initJourney ( ) { let yearWrap = next . querySelector ( ".journey_cent…" at bounding box center [305, 434] width 323 height 756
drag, startPoint x: 264, startPoint y: 84, endPoint x: 306, endPoint y: 84, distance: 41.7
click at [306, 84] on div "function initJourney ( ) { let yearWrap = document . querySelector ( ".journey_…" at bounding box center [305, 434] width 323 height 756
click at [305, 91] on div "function initJourney ( ) { let yearWrap = document . querySelector ( ".journey_…" at bounding box center [305, 434] width 323 height 756
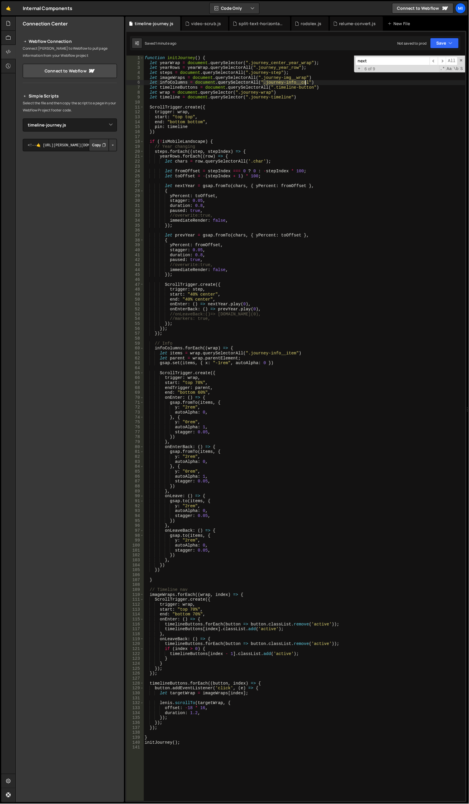
drag, startPoint x: 263, startPoint y: 82, endPoint x: 306, endPoint y: 84, distance: 42.3
click at [306, 84] on div "function initJourney ( ) { let yearWrap = document . querySelector ( ".journey_…" at bounding box center [305, 434] width 323 height 756
paste textarea "_content_wrap"
click at [199, 133] on div "function initJourney ( ) { let yearWrap = document . querySelector ( ".journey_…" at bounding box center [305, 434] width 323 height 756
type textarea "})"
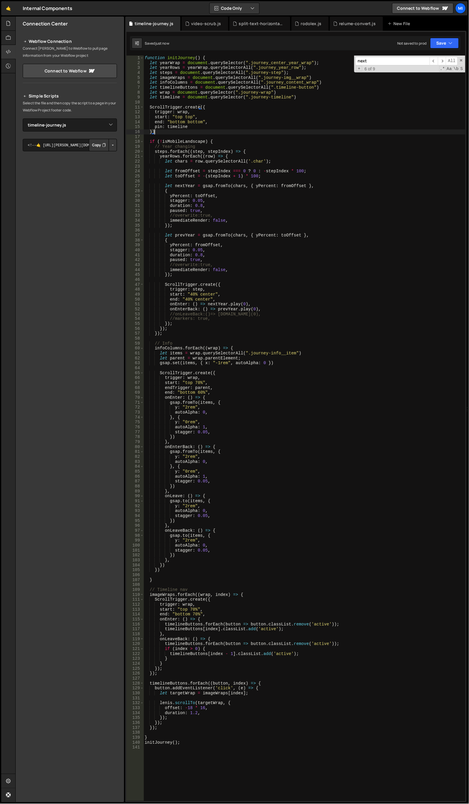
scroll to position [0, 0]
click at [396, 60] on input "next" at bounding box center [393, 61] width 74 height 9
paste input "isMobileLandscape"
type input "isMobileLandscape"
click at [243, 134] on div "function initJourney ( ) { let yearWrap = document . querySelector ( ".journey_…" at bounding box center [305, 434] width 323 height 756
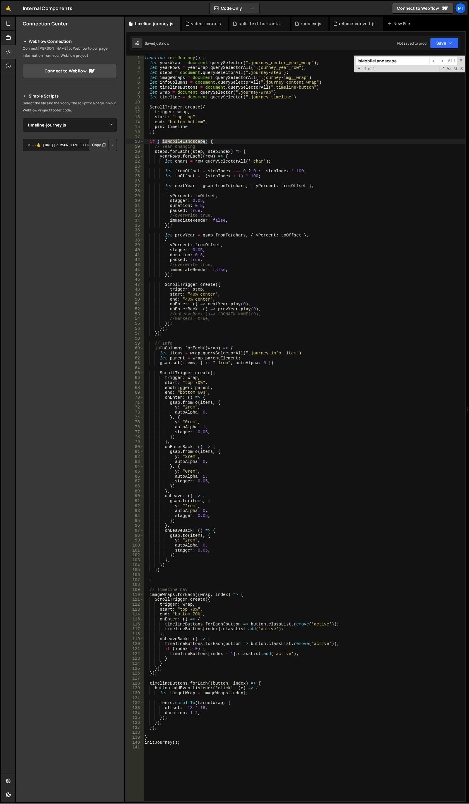
scroll to position [0, 0]
drag, startPoint x: 213, startPoint y: 141, endPoint x: 134, endPoint y: 139, distance: 79.5
click at [134, 139] on div "1 2 3 4 5 6 7 8 9 10 11 12 13 14 15 16 17 18 19 20 21 22 23 24 25 26 27 28 29 3…" at bounding box center [295, 428] width 339 height 745
drag, startPoint x: 156, startPoint y: 579, endPoint x: 147, endPoint y: 579, distance: 8.9
click at [147, 579] on div "function initJourney ( ) { let yearWrap = document . querySelector ( ".journey_…" at bounding box center [305, 434] width 323 height 756
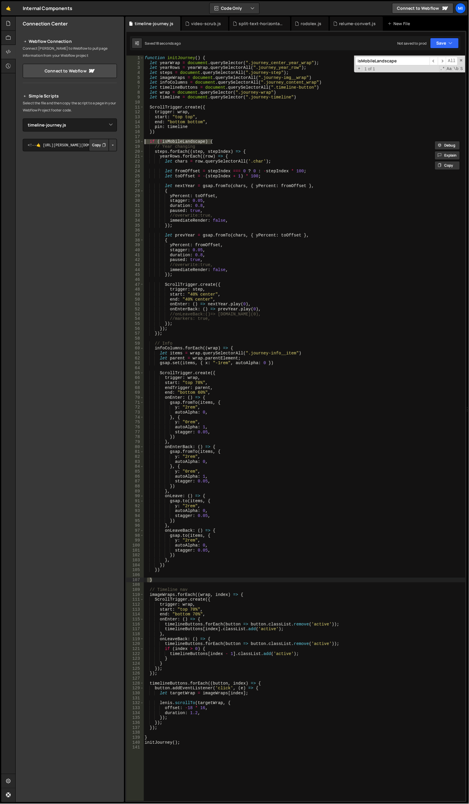
type textarea "}"
type textarea "imageWraps.forEach((wrap, index) => {"
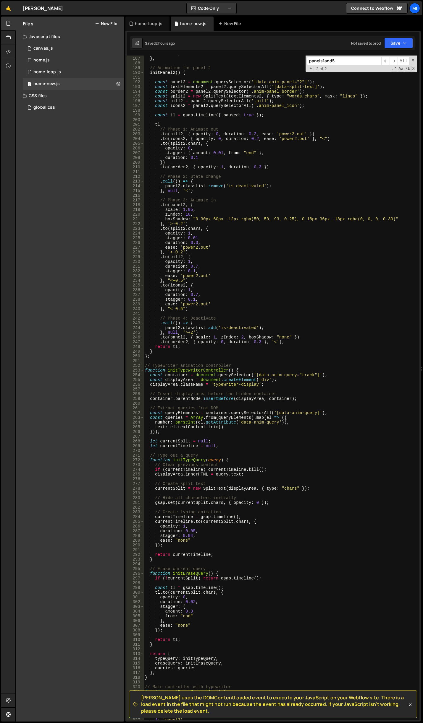
drag, startPoint x: 0, startPoint y: 0, endPoint x: 191, endPoint y: 188, distance: 268.1
click at [191, 188] on div "return tl ; } , // Animation for panel 2 initPanel2 ( ) { const panel2 = docume…" at bounding box center [280, 388] width 273 height 675
type textarea "panel2.classList.remove('is-deactivated');"
